Goal: Task Accomplishment & Management: Use online tool/utility

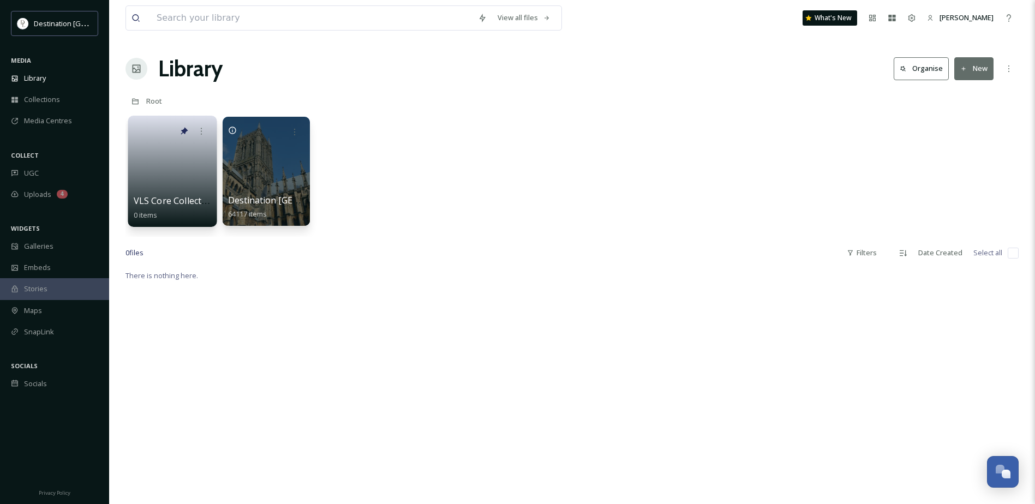
click at [176, 174] on link at bounding box center [173, 167] width 78 height 53
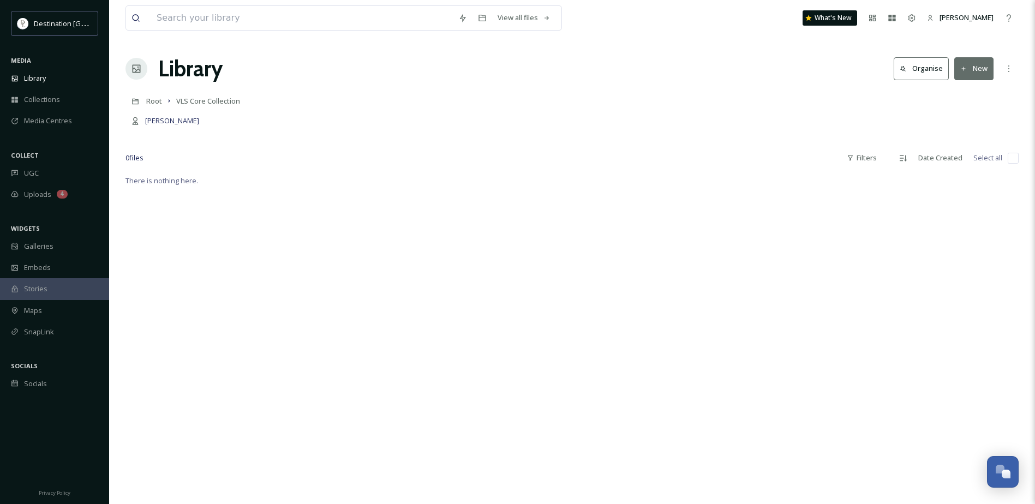
click at [978, 75] on button "New" at bounding box center [973, 68] width 39 height 22
click at [962, 134] on span "Folder" at bounding box center [961, 137] width 21 height 10
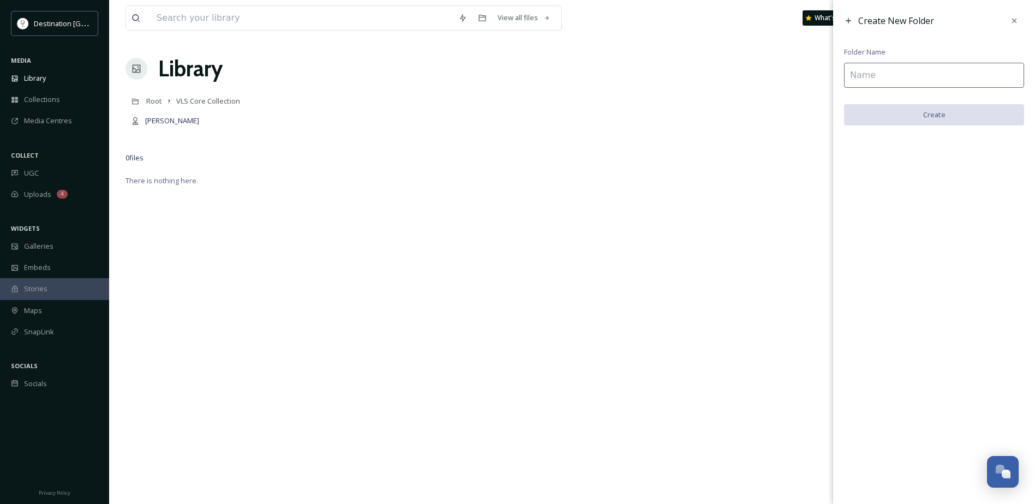
click at [902, 82] on input at bounding box center [934, 75] width 180 height 25
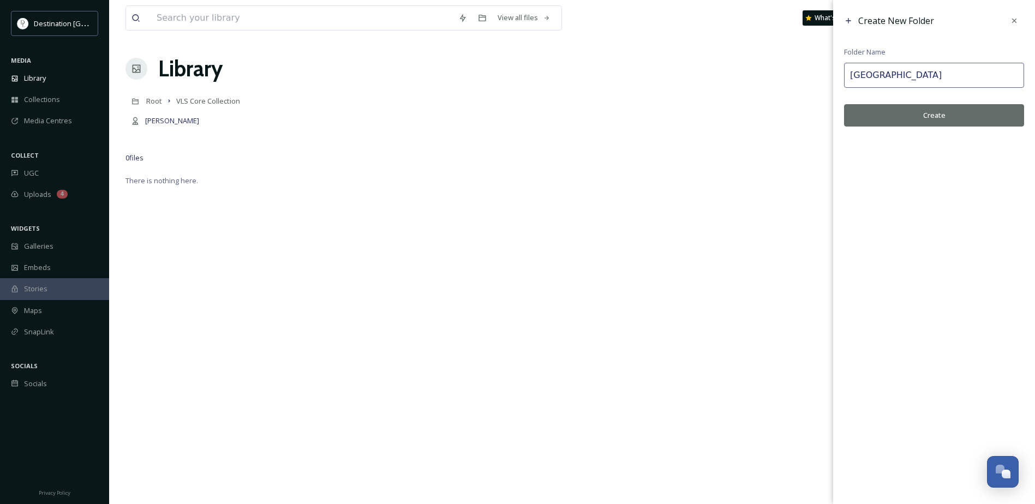
type input "[GEOGRAPHIC_DATA]"
click at [919, 105] on button "Create" at bounding box center [934, 115] width 180 height 22
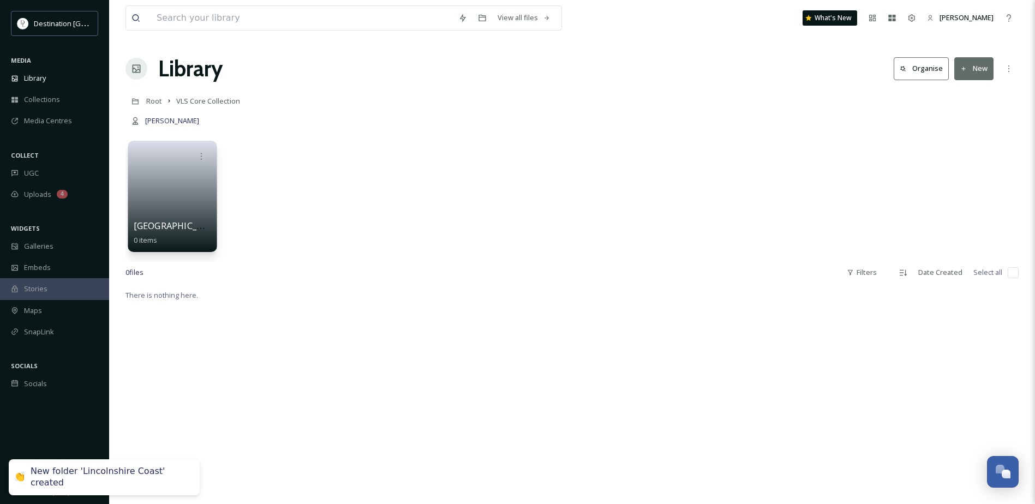
click at [173, 187] on link at bounding box center [173, 192] width 78 height 53
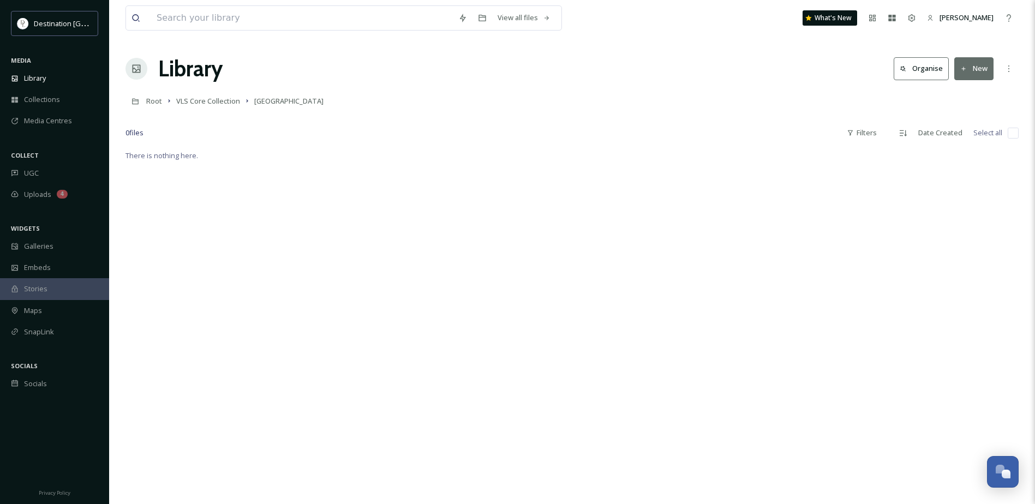
click at [976, 71] on button "New" at bounding box center [973, 68] width 39 height 22
click at [973, 91] on span "File Upload" at bounding box center [969, 94] width 36 height 10
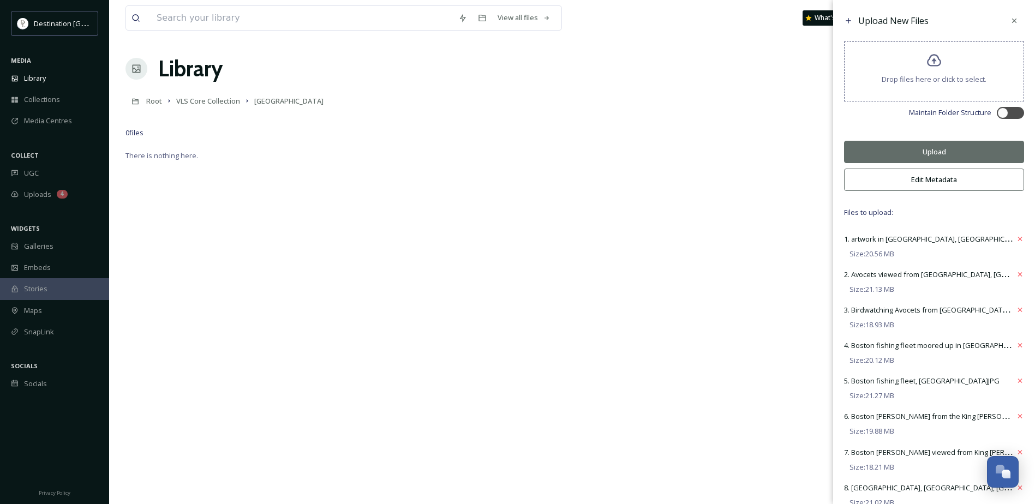
click at [947, 151] on button "Upload" at bounding box center [934, 152] width 180 height 22
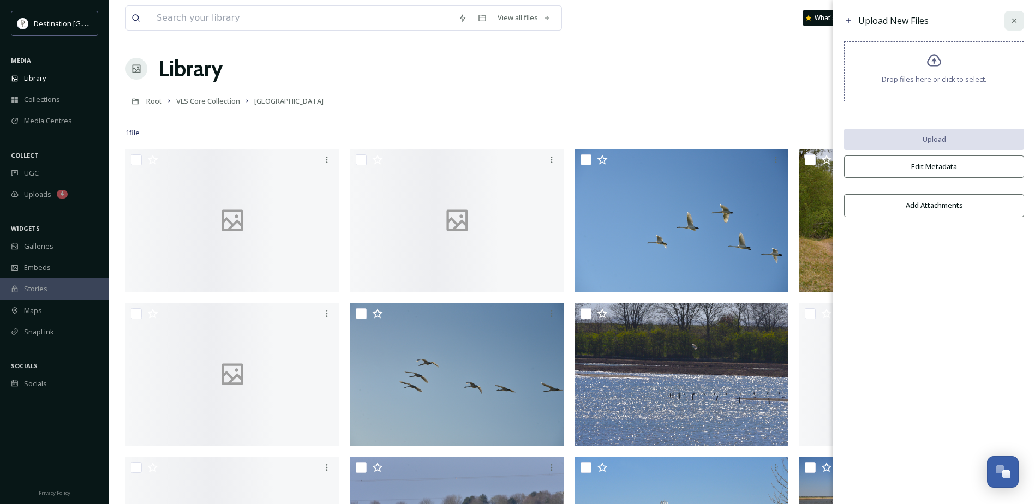
click at [1017, 22] on icon at bounding box center [1014, 20] width 9 height 9
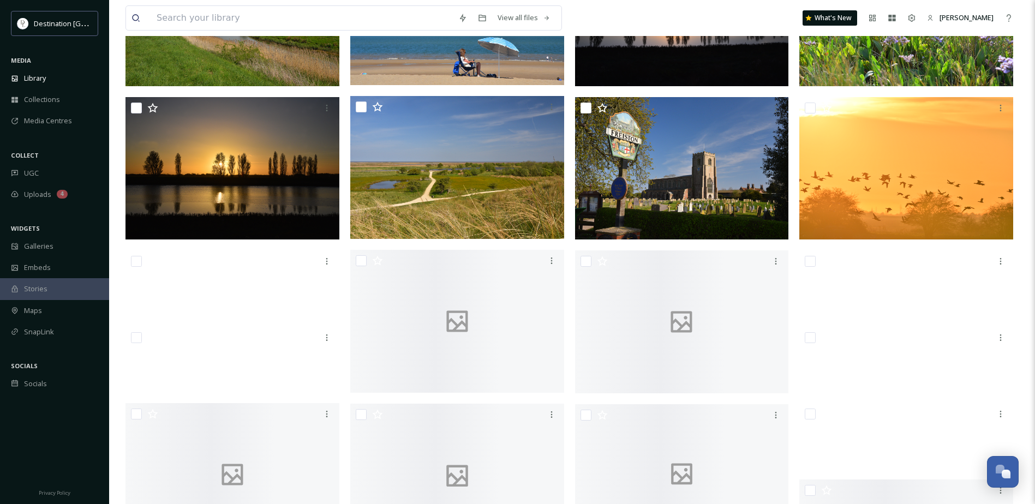
scroll to position [655, 0]
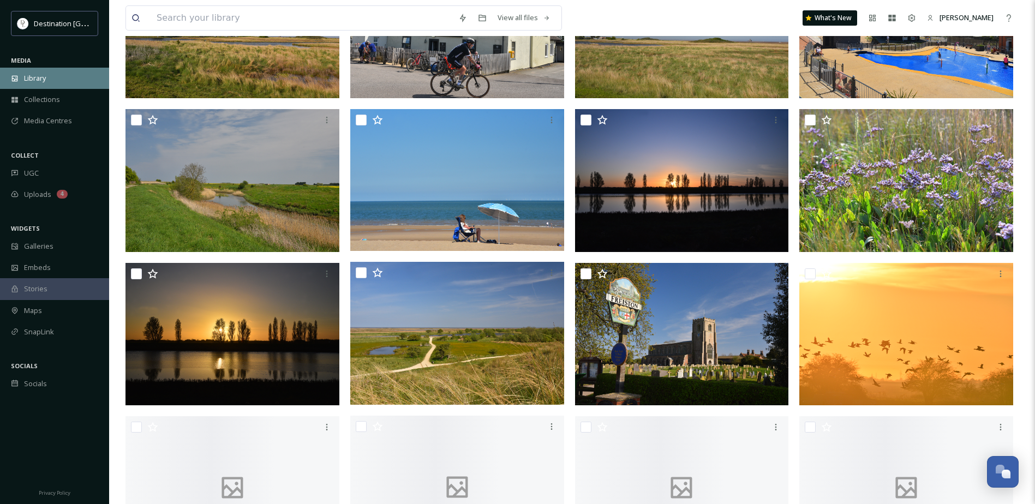
click at [50, 77] on div "Library" at bounding box center [54, 78] width 109 height 21
